Goal: Information Seeking & Learning: Learn about a topic

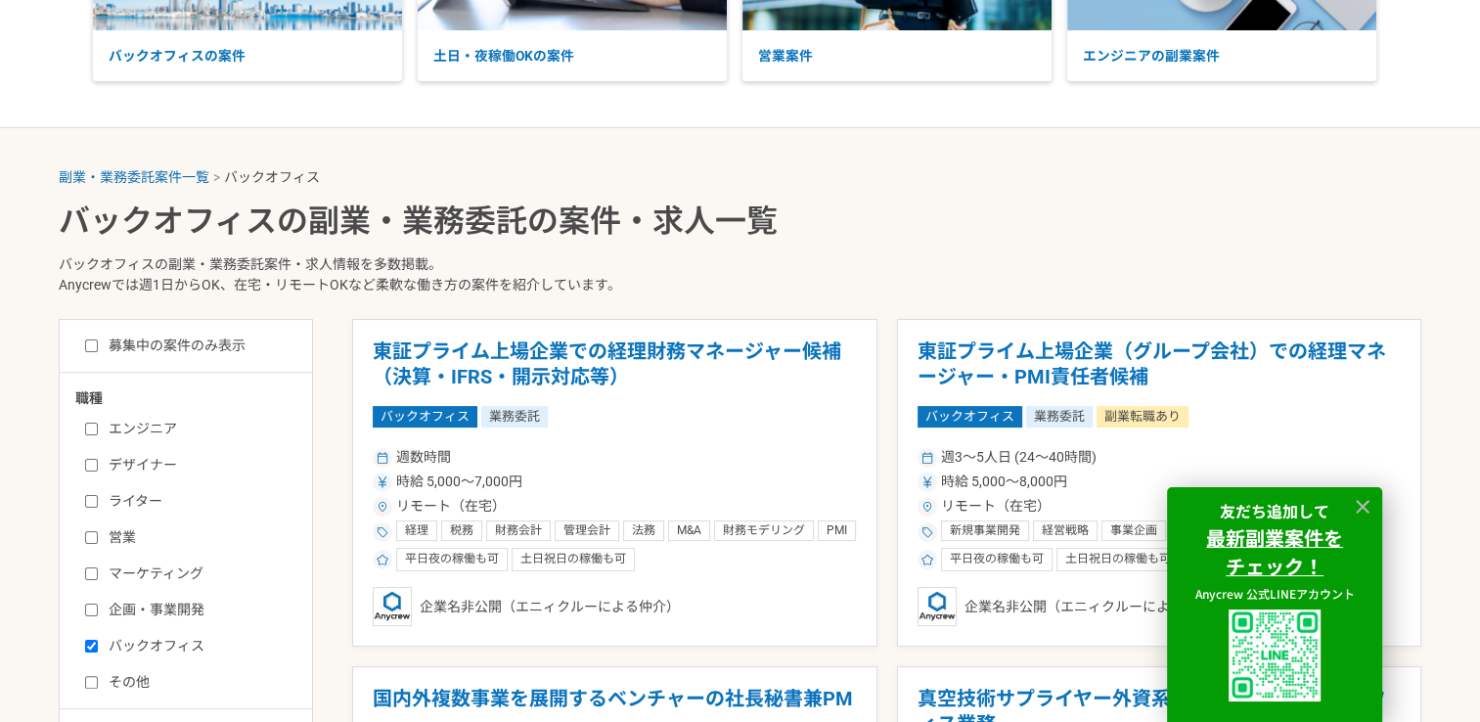
scroll to position [274, 0]
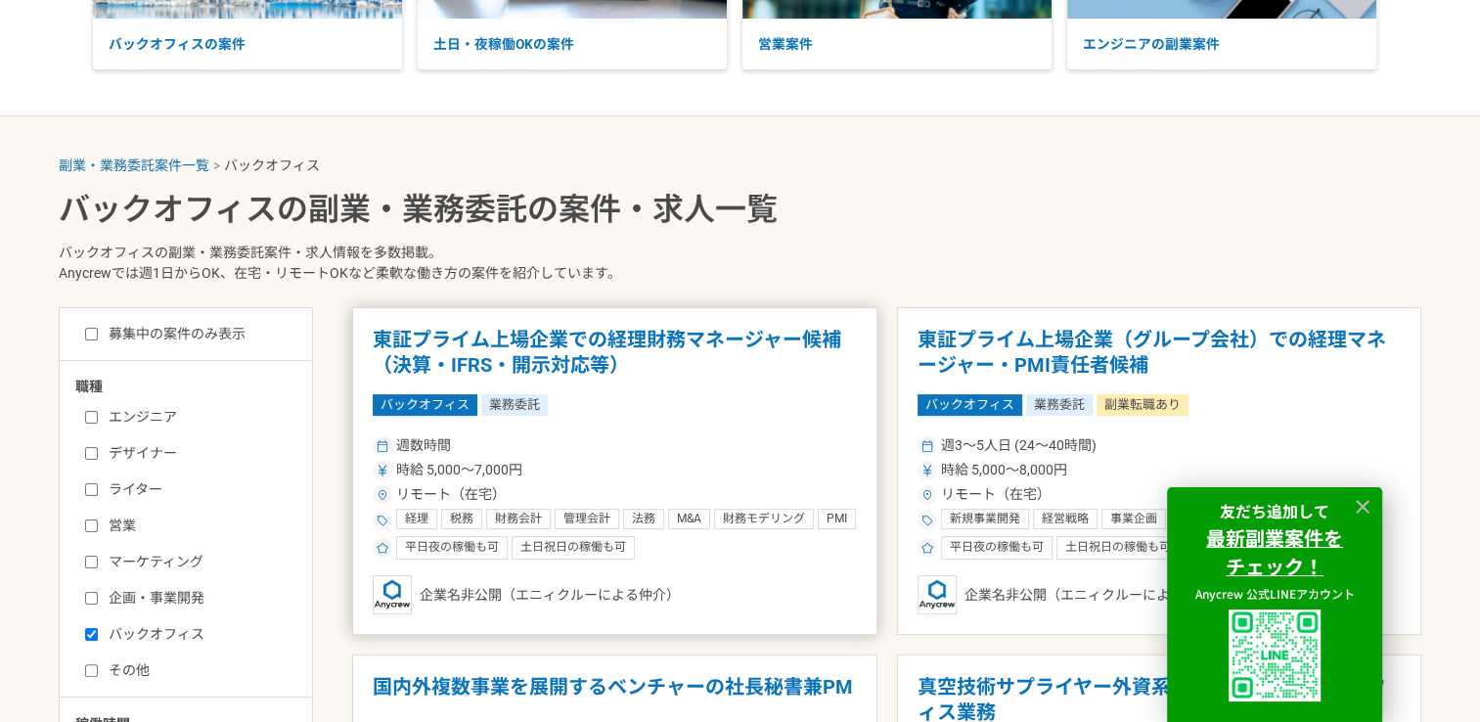
click at [679, 347] on h1 "東証プライム上場企業での経理財務マネージャー候補（決算・IFRS・開示対応等）" at bounding box center [615, 353] width 484 height 50
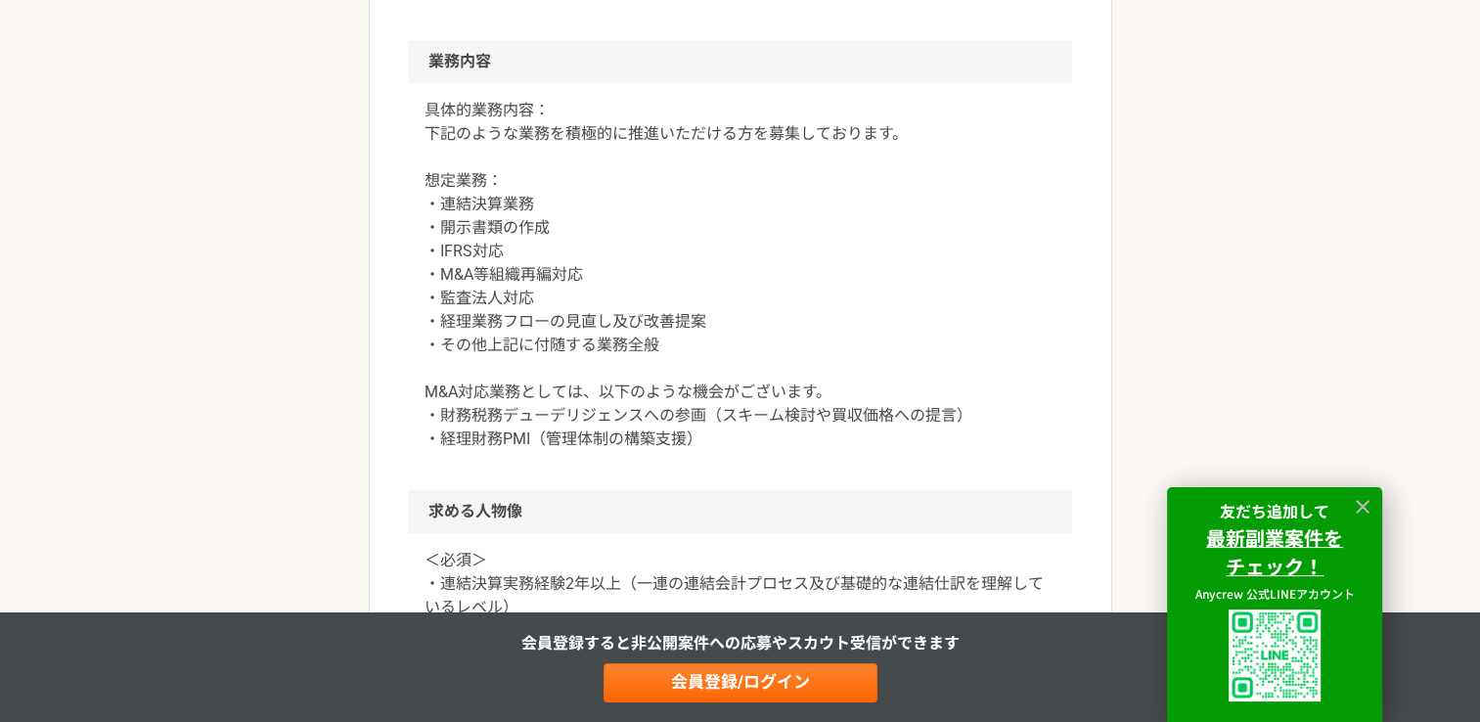
scroll to position [1487, 0]
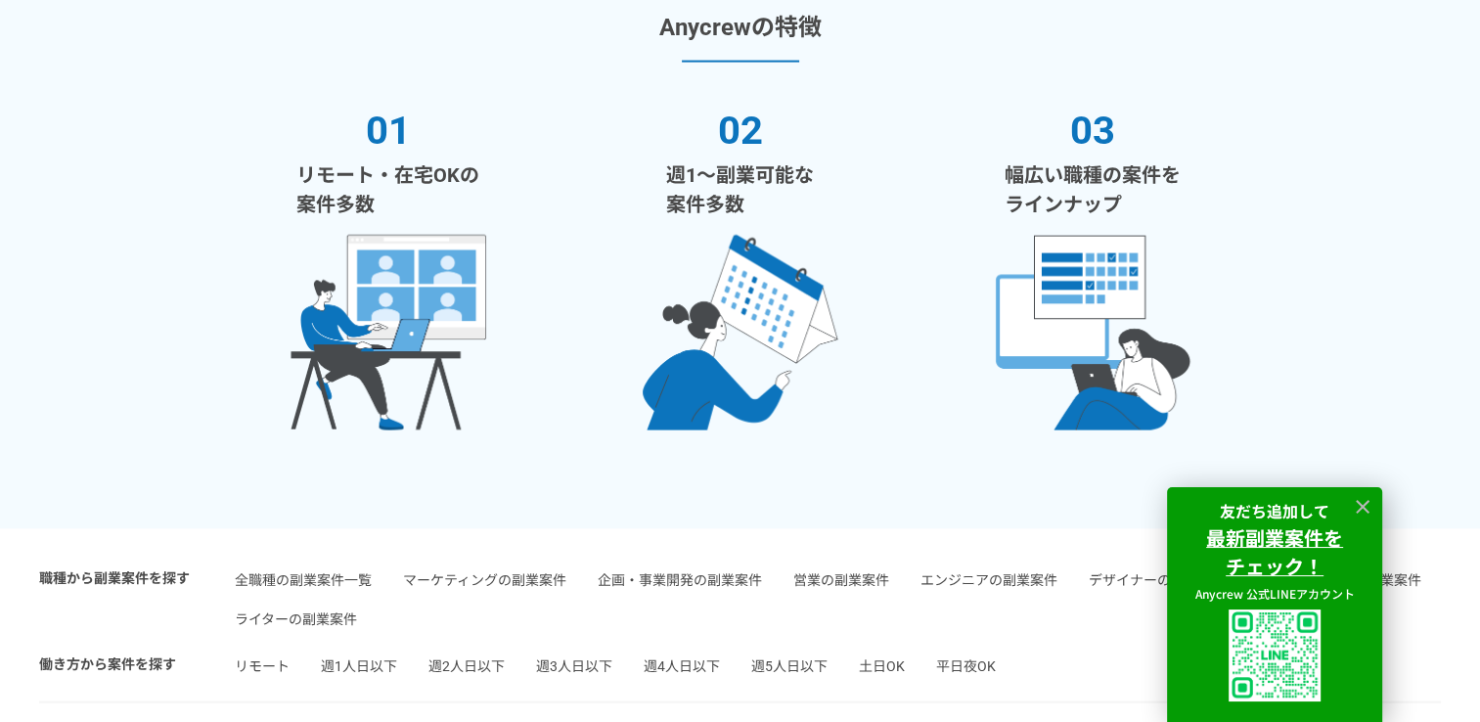
scroll to position [3654, 0]
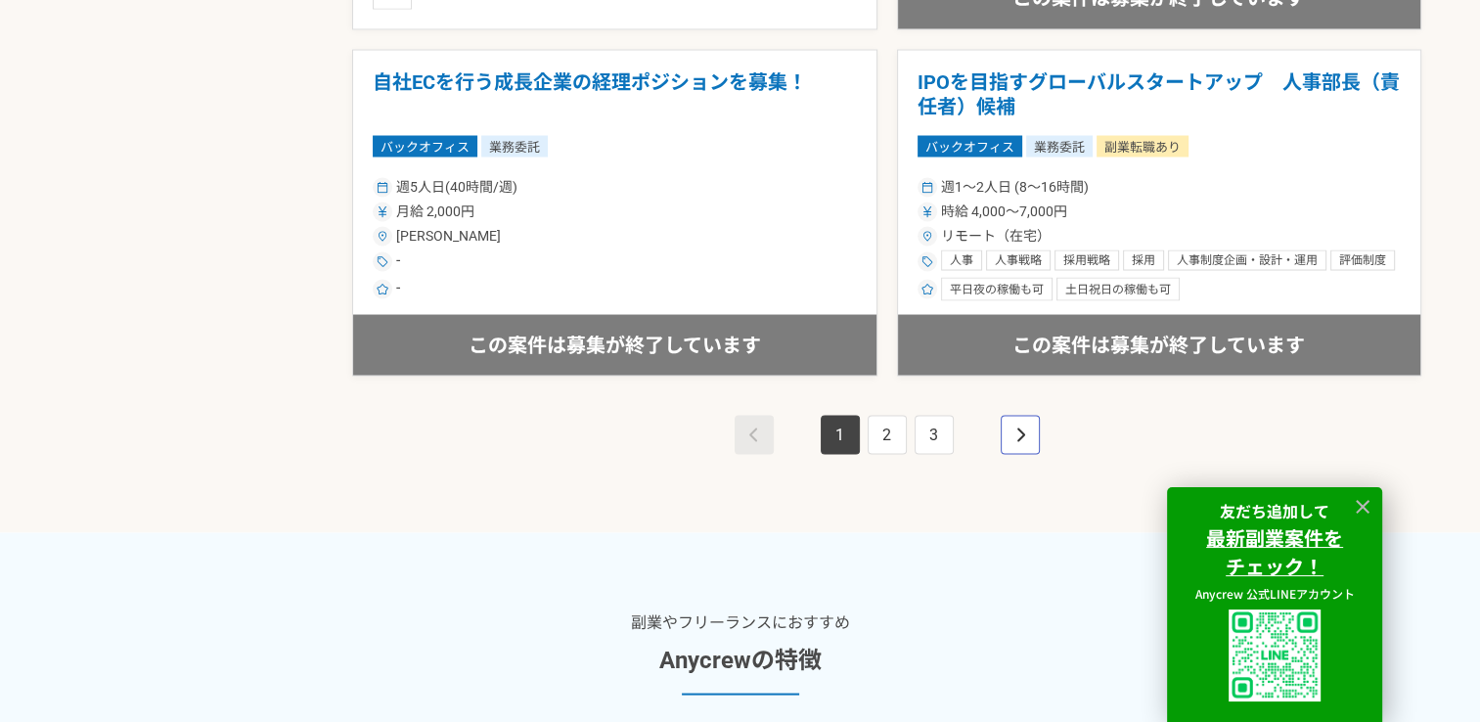
click at [1002, 426] on link "pagination" at bounding box center [1020, 434] width 39 height 39
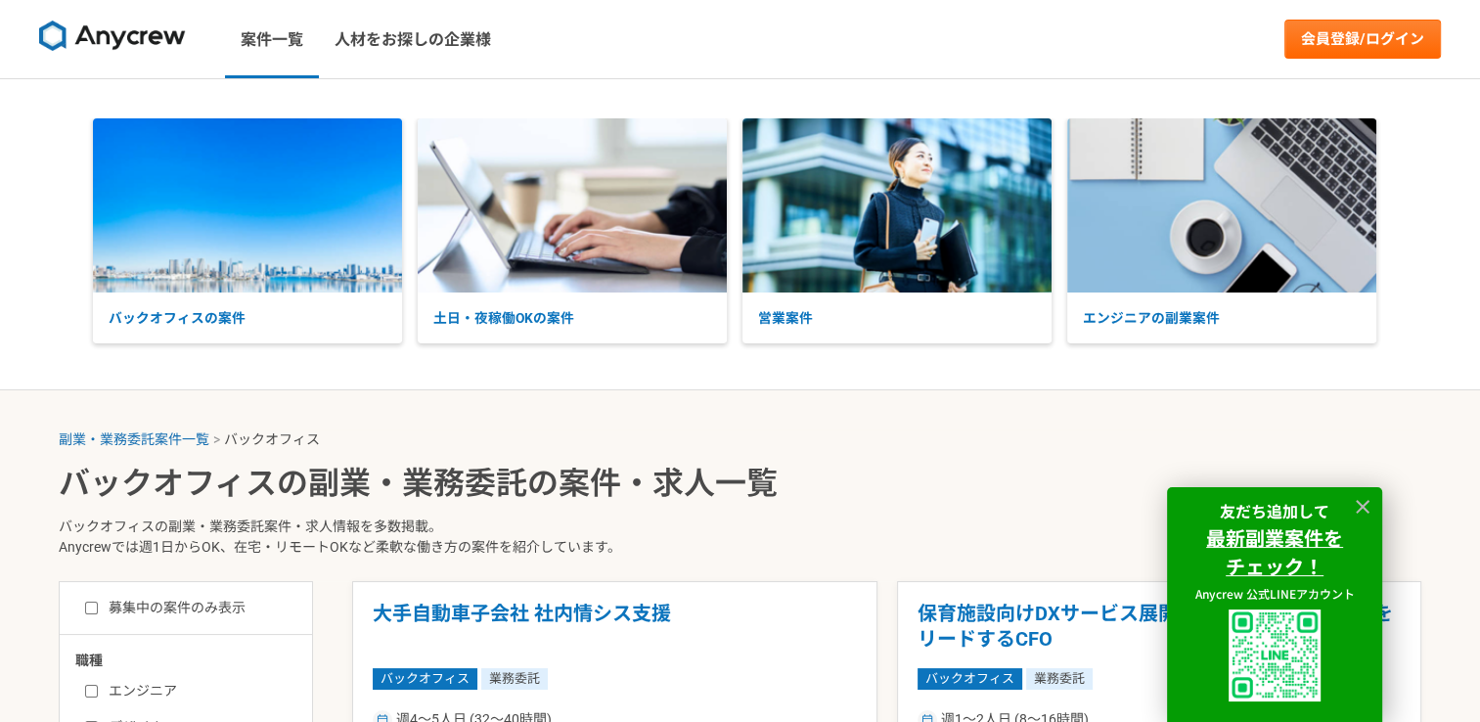
drag, startPoint x: 1466, startPoint y: 547, endPoint x: 1497, endPoint y: 569, distance: 38.5
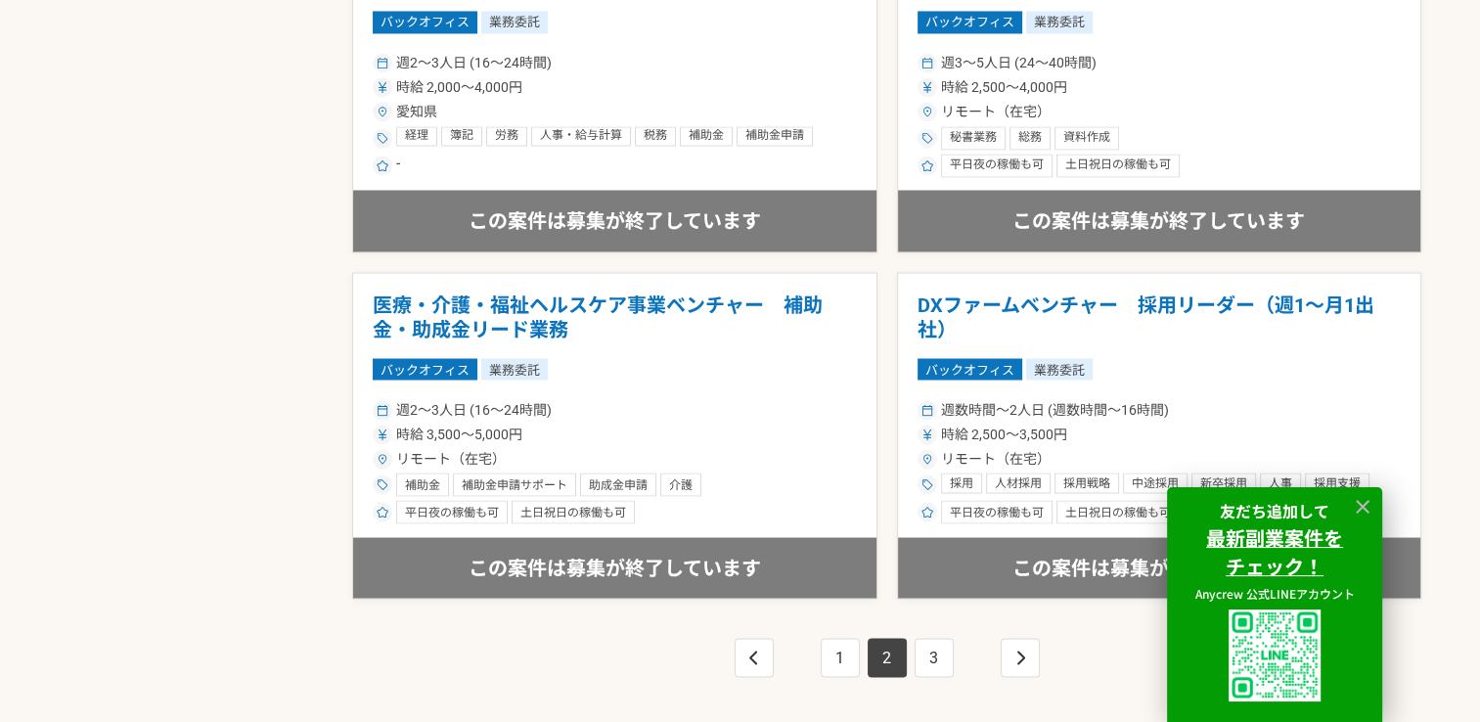
scroll to position [4062, 0]
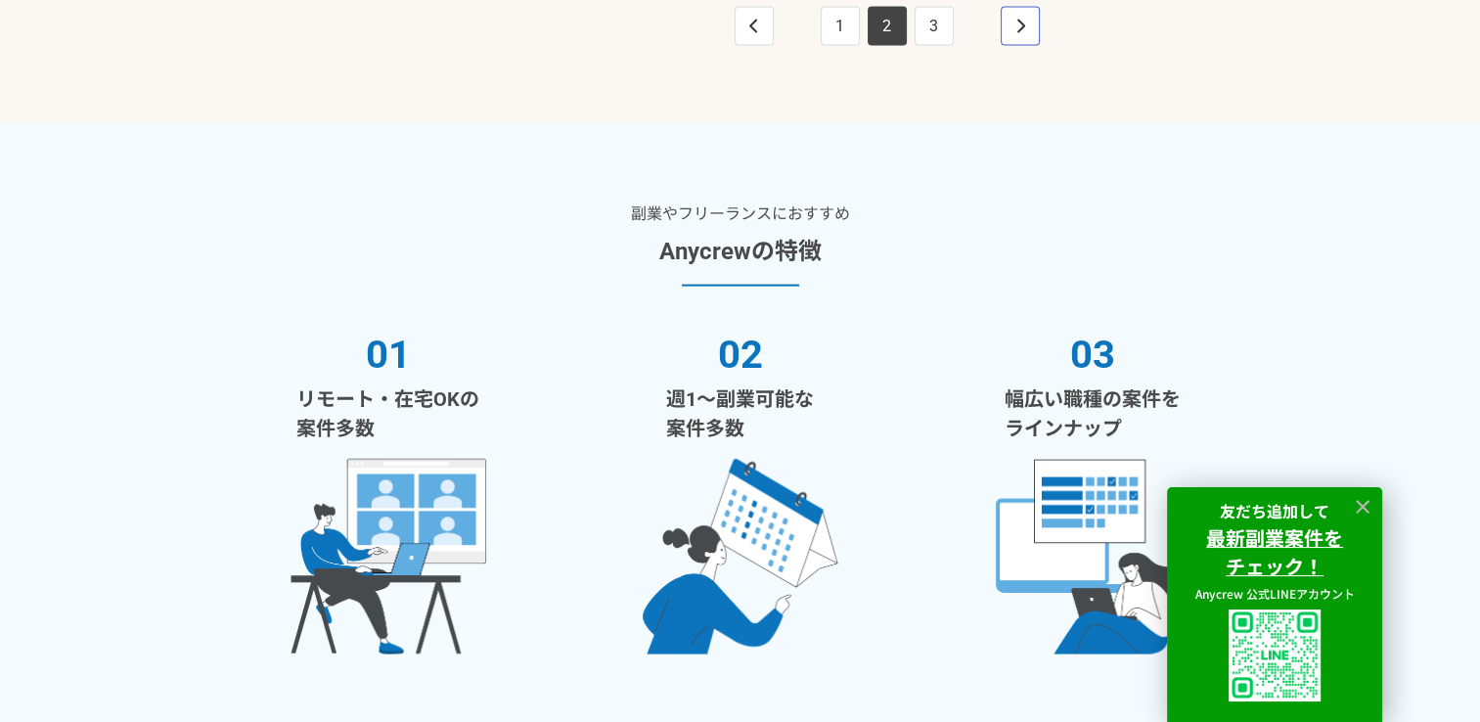
click at [1011, 28] on link "pagination" at bounding box center [1020, 26] width 39 height 39
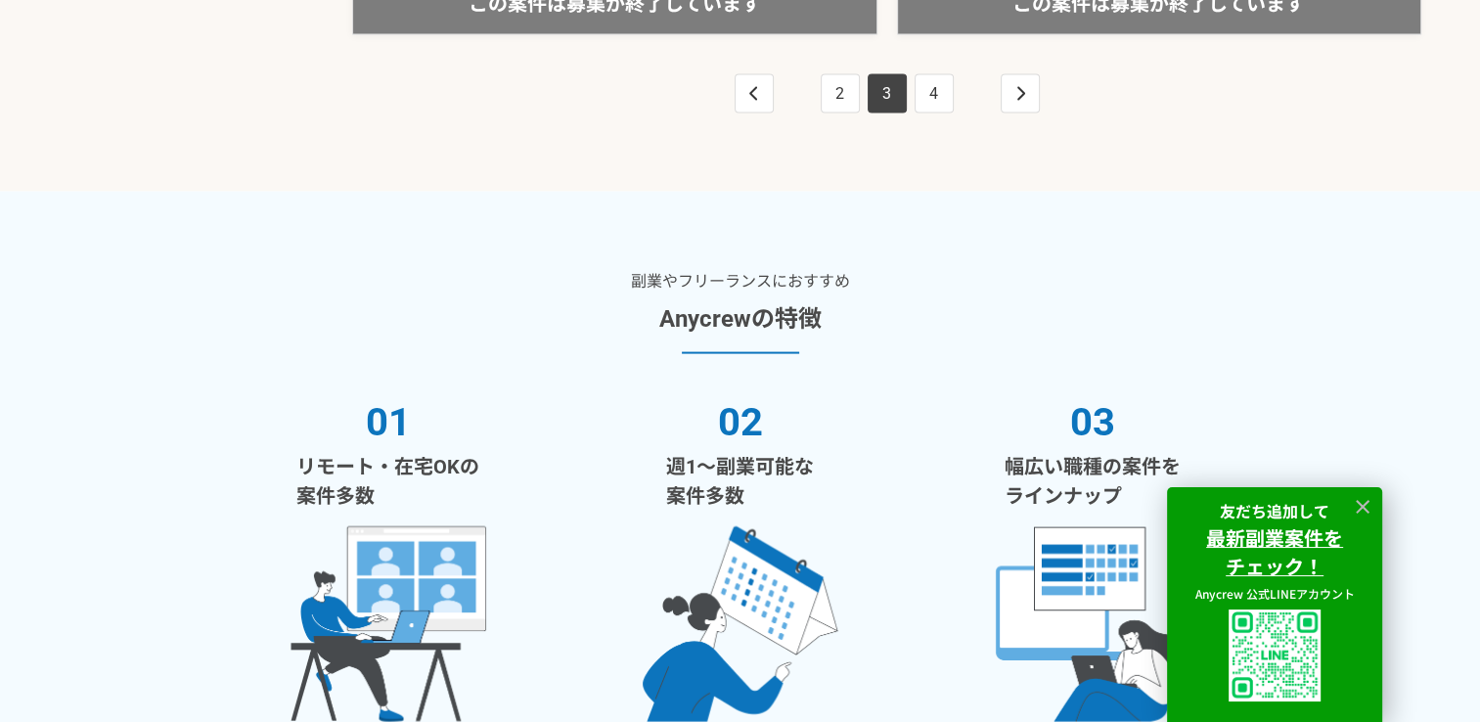
scroll to position [4019, 0]
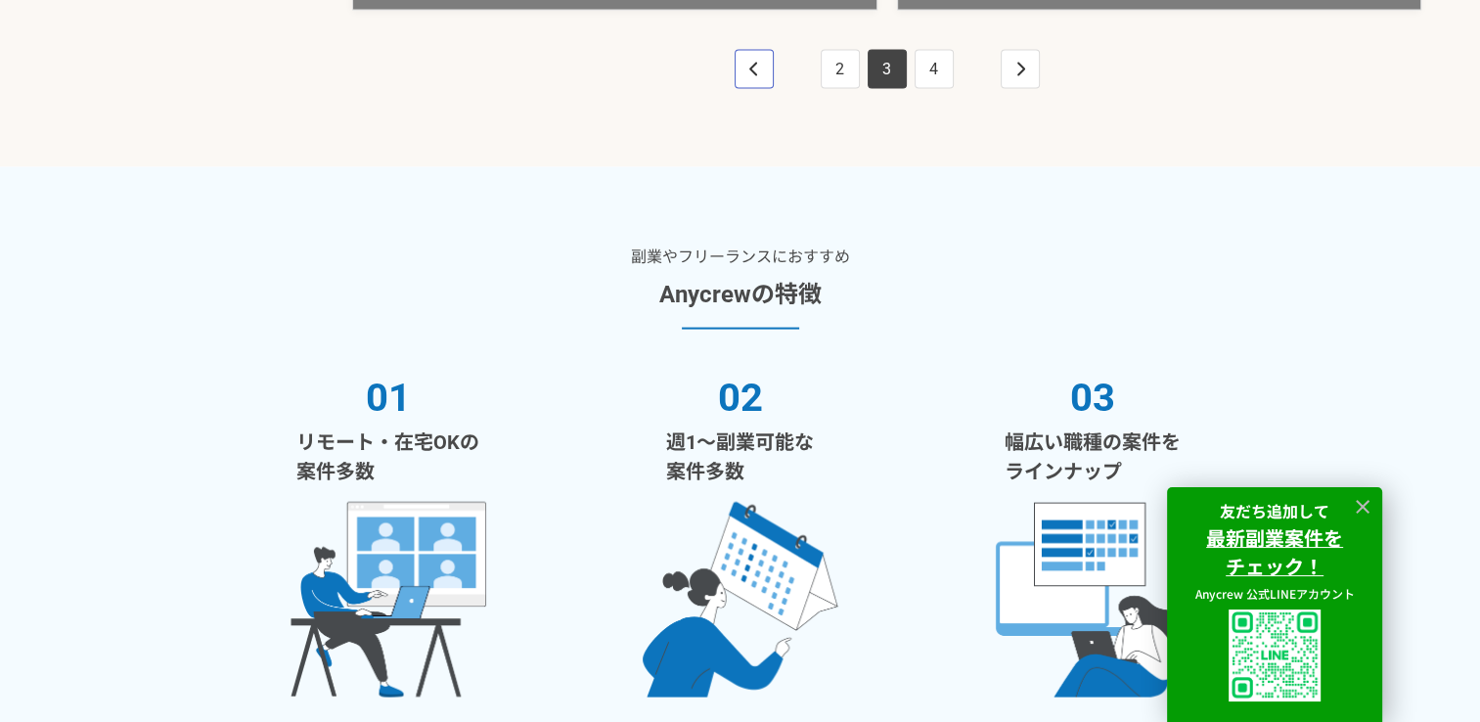
click at [758, 63] on icon "pagination" at bounding box center [754, 70] width 10 height 16
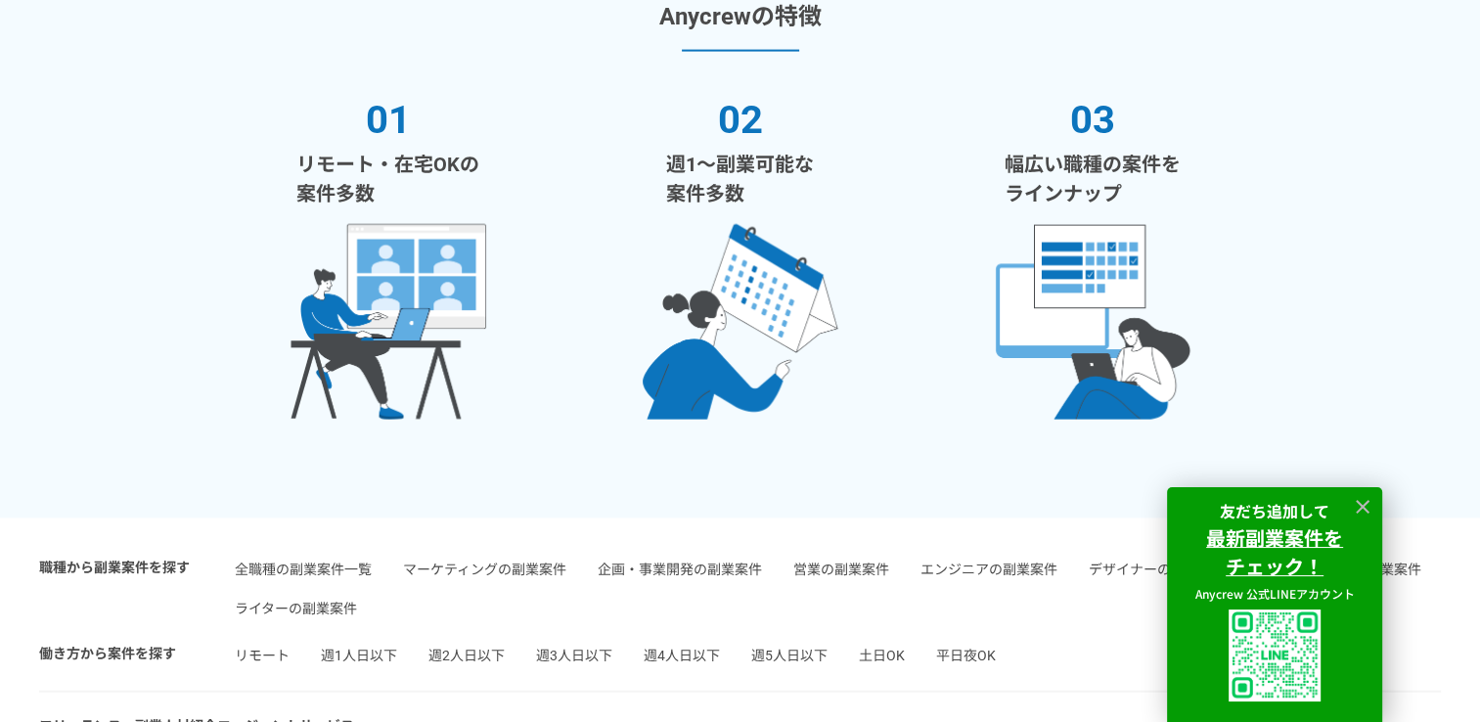
scroll to position [3666, 0]
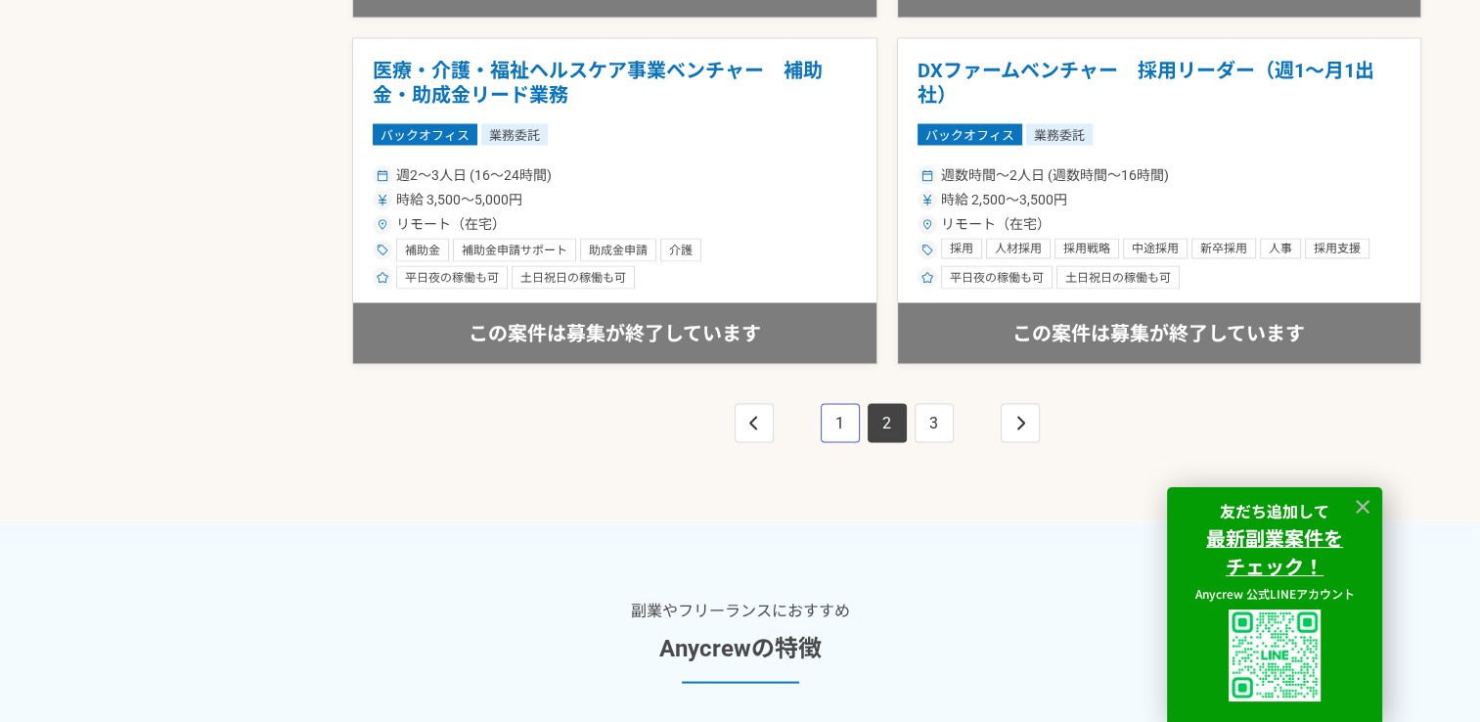
click at [822, 430] on link "1" at bounding box center [840, 422] width 39 height 39
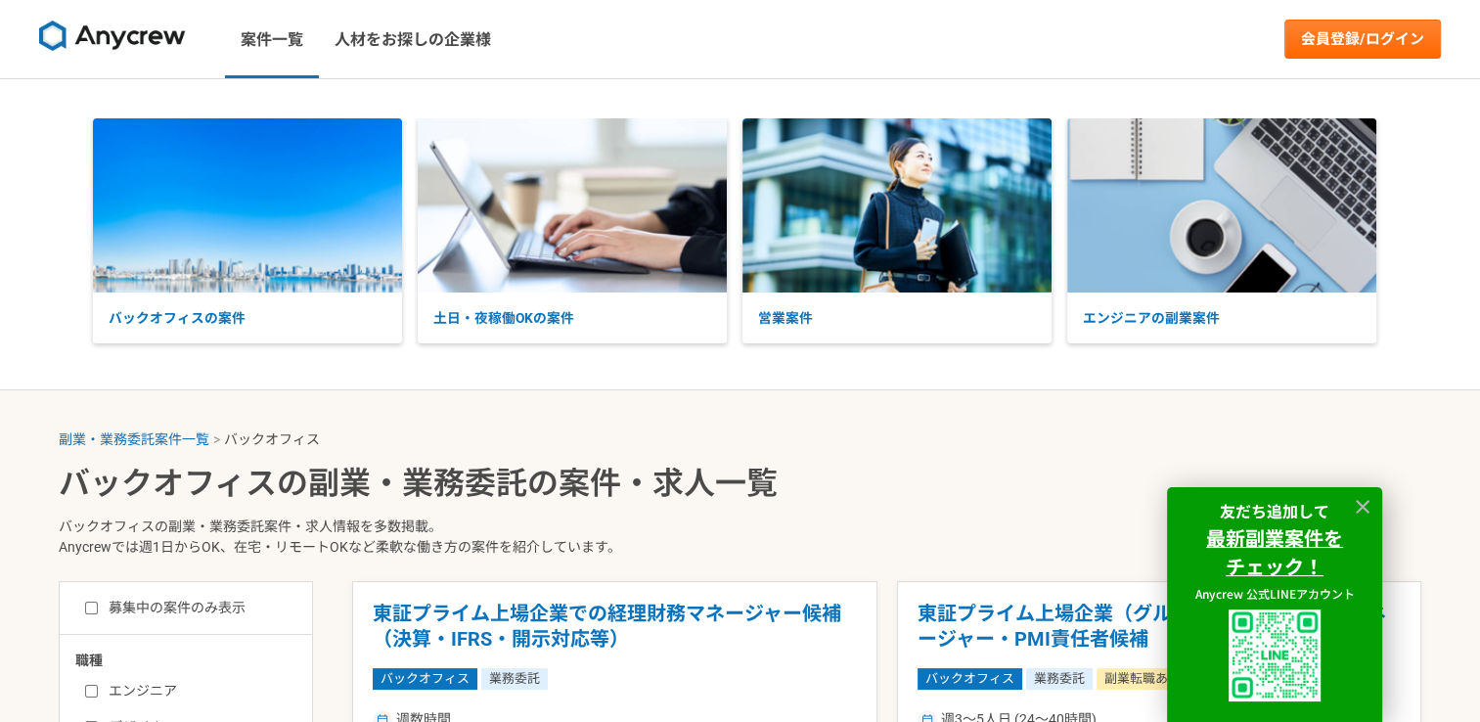
scroll to position [631, 0]
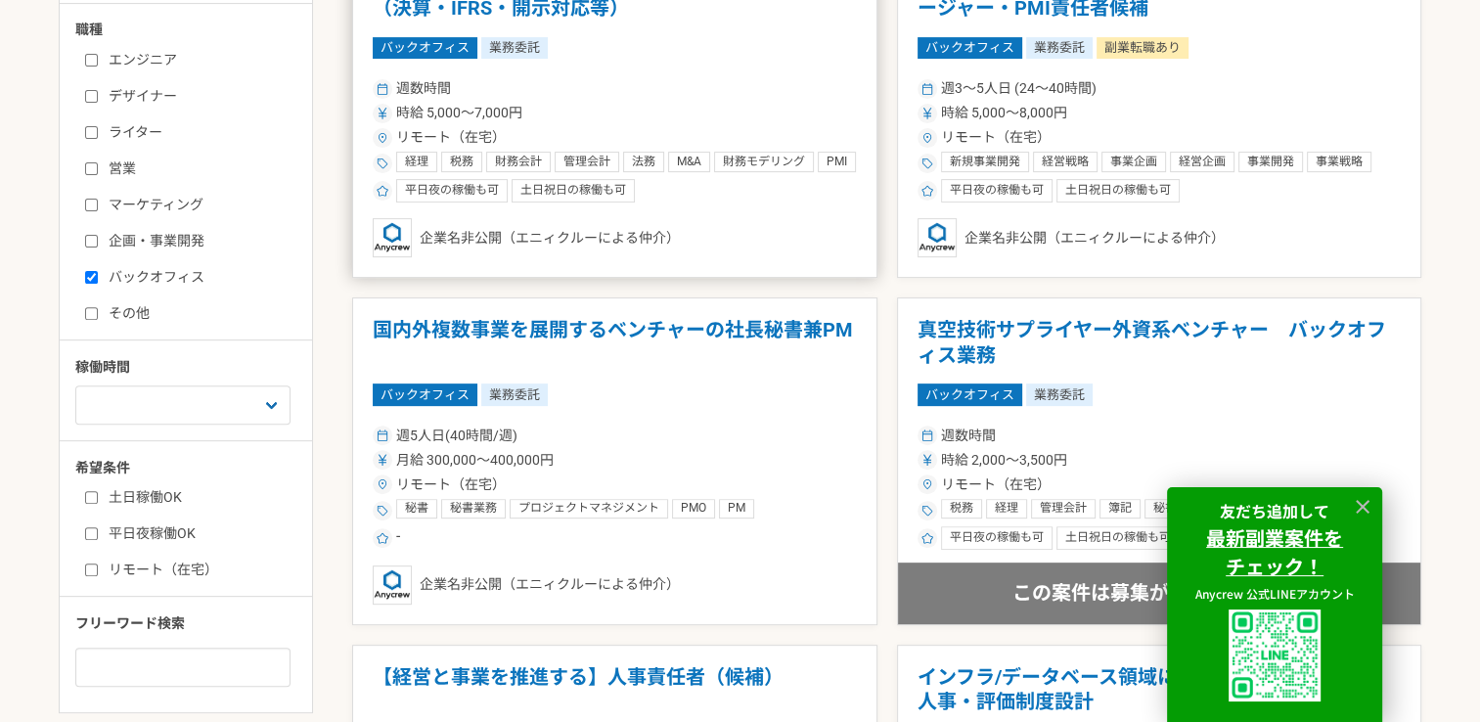
click at [639, 135] on div "リモート（在宅）" at bounding box center [615, 137] width 484 height 21
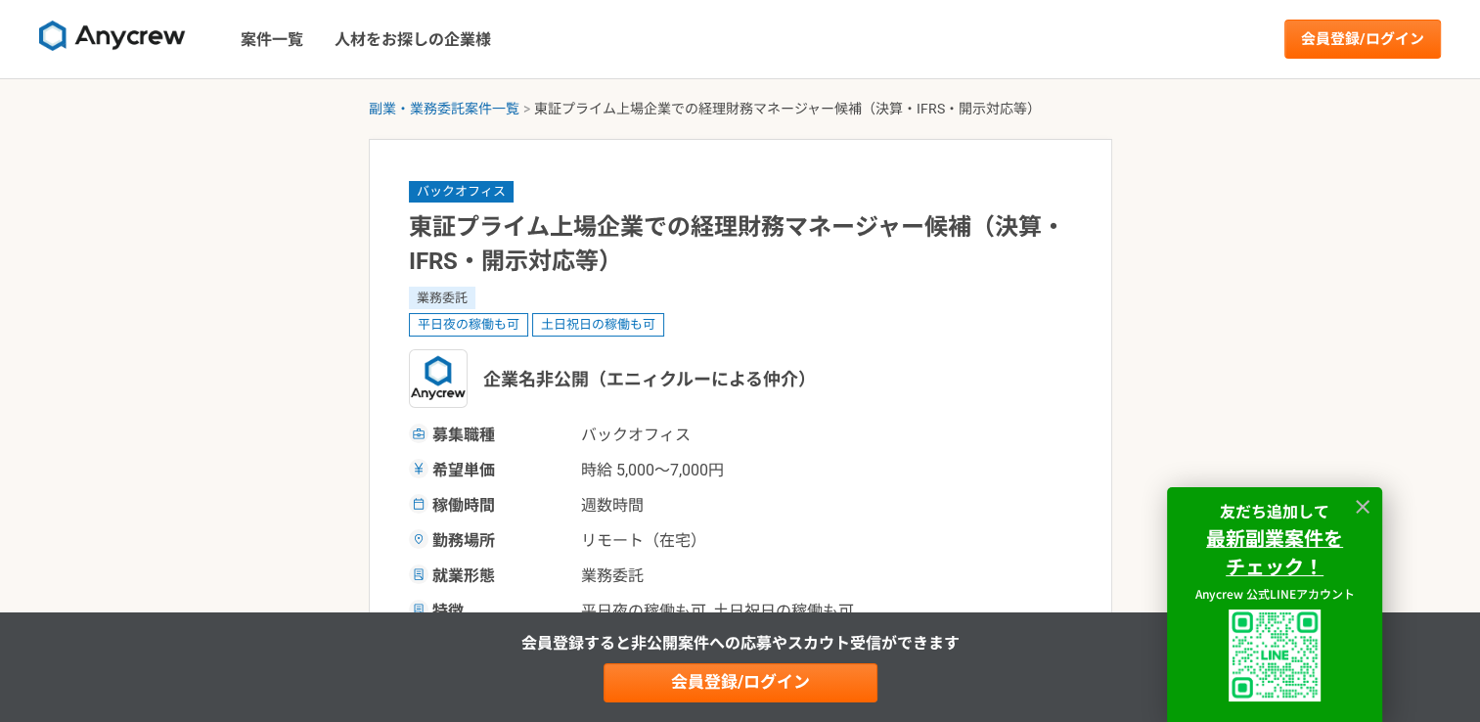
scroll to position [3370, 0]
